Goal: Information Seeking & Learning: Learn about a topic

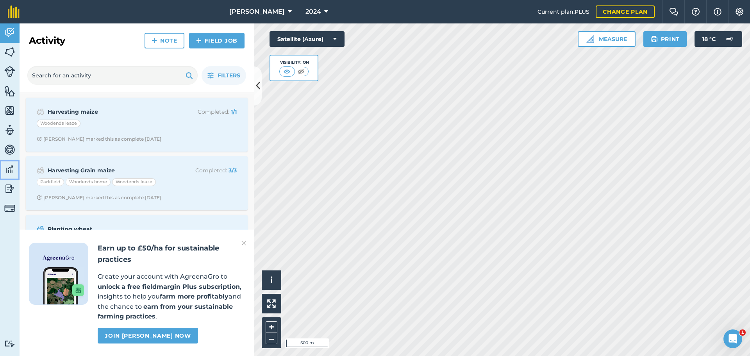
click at [9, 175] on link "Data" at bounding box center [10, 170] width 20 height 20
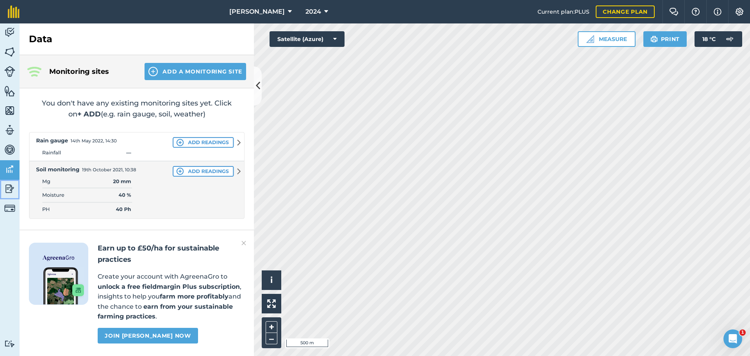
click at [8, 188] on img at bounding box center [9, 189] width 11 height 12
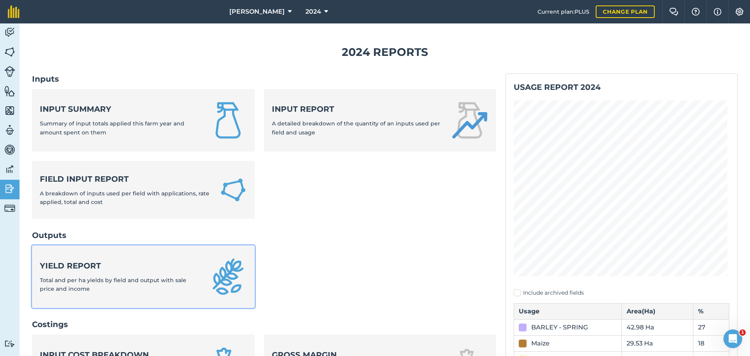
click at [123, 255] on link "Yield report Total and per ha yields by field and output with sale price and in…" at bounding box center [143, 276] width 223 height 63
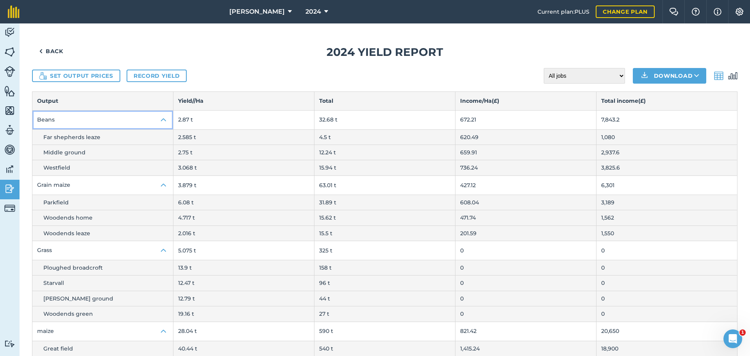
click at [161, 118] on img at bounding box center [163, 119] width 9 height 9
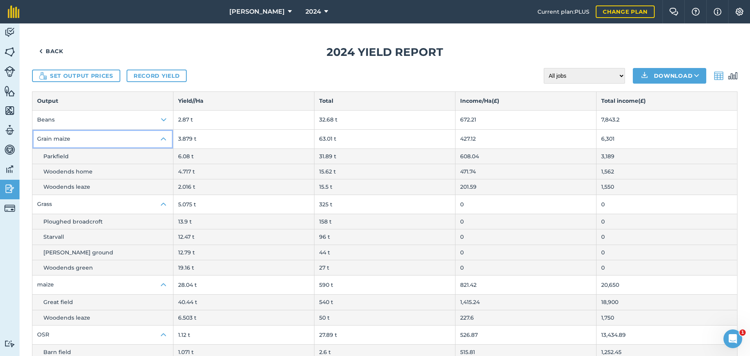
click at [163, 134] on img at bounding box center [163, 138] width 9 height 9
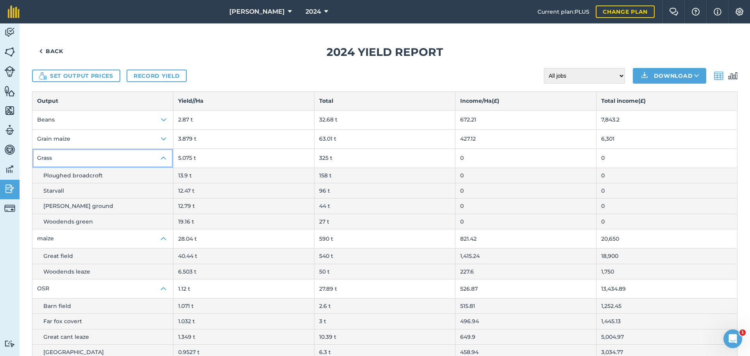
click at [159, 154] on img at bounding box center [163, 158] width 9 height 9
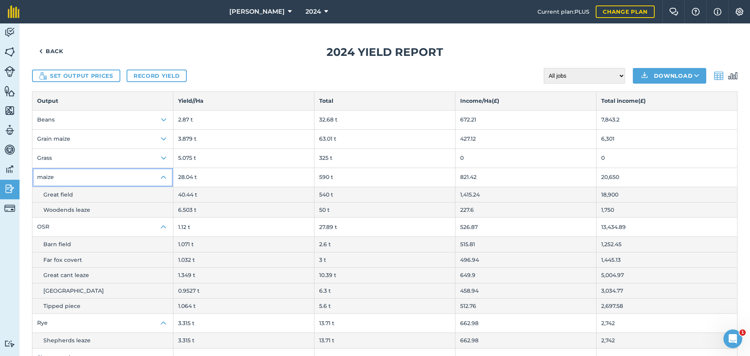
click at [159, 177] on img at bounding box center [163, 177] width 9 height 9
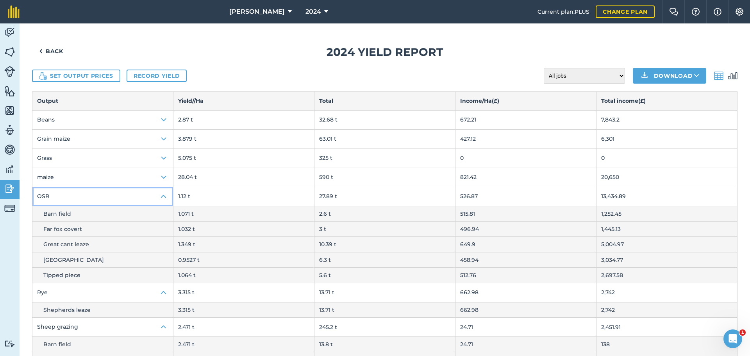
click at [159, 198] on img at bounding box center [163, 196] width 9 height 9
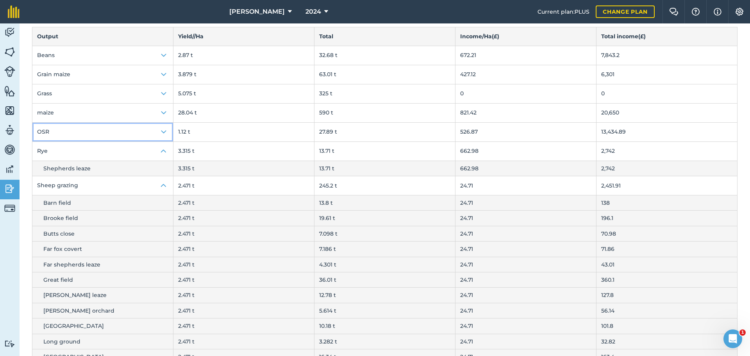
scroll to position [78, 0]
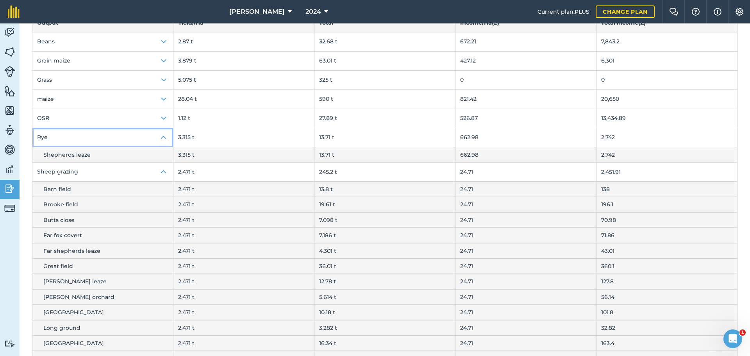
click at [159, 137] on img at bounding box center [163, 137] width 9 height 9
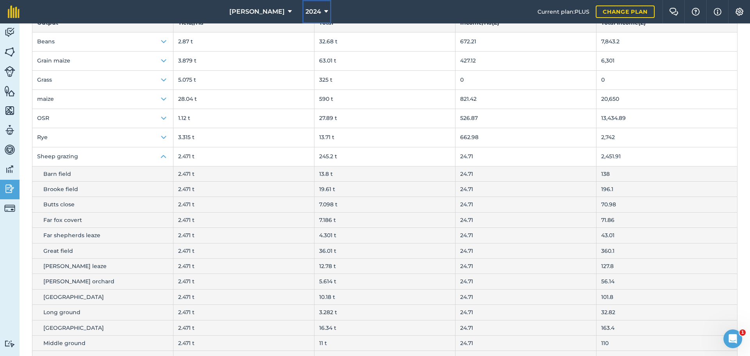
click at [324, 11] on icon at bounding box center [326, 11] width 4 height 9
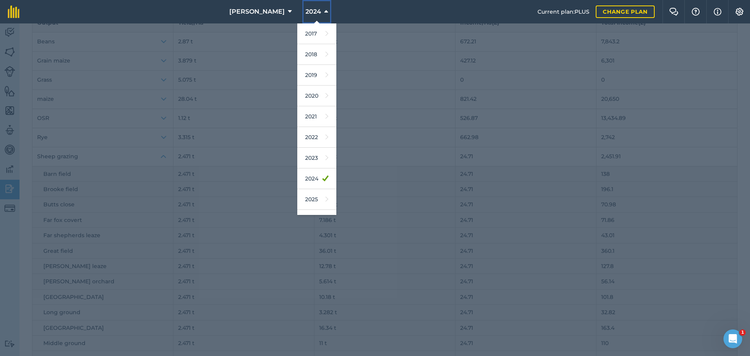
click at [324, 11] on icon at bounding box center [326, 11] width 4 height 9
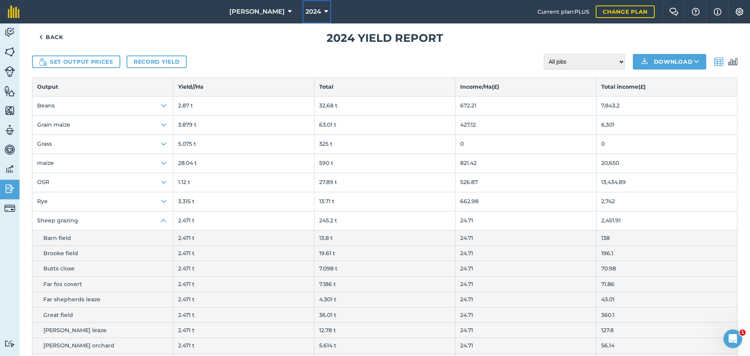
scroll to position [0, 0]
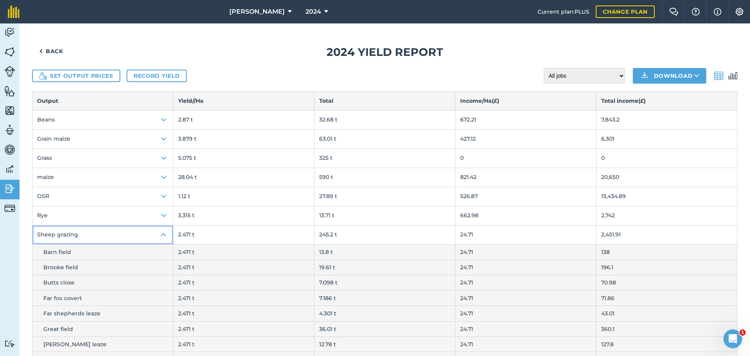
click at [159, 233] on img at bounding box center [163, 234] width 9 height 9
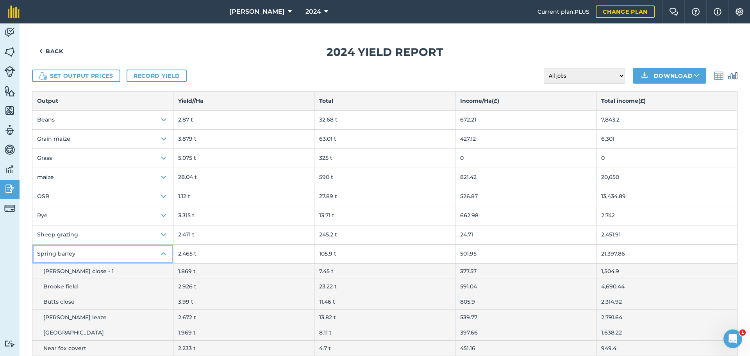
click at [161, 250] on img at bounding box center [163, 253] width 9 height 9
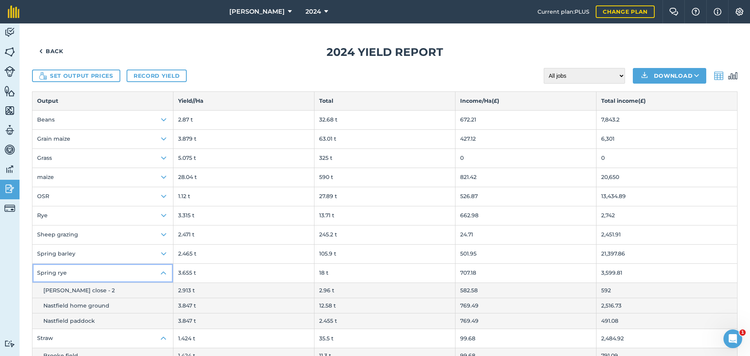
click at [160, 272] on img at bounding box center [163, 272] width 9 height 9
